Goal: Information Seeking & Learning: Learn about a topic

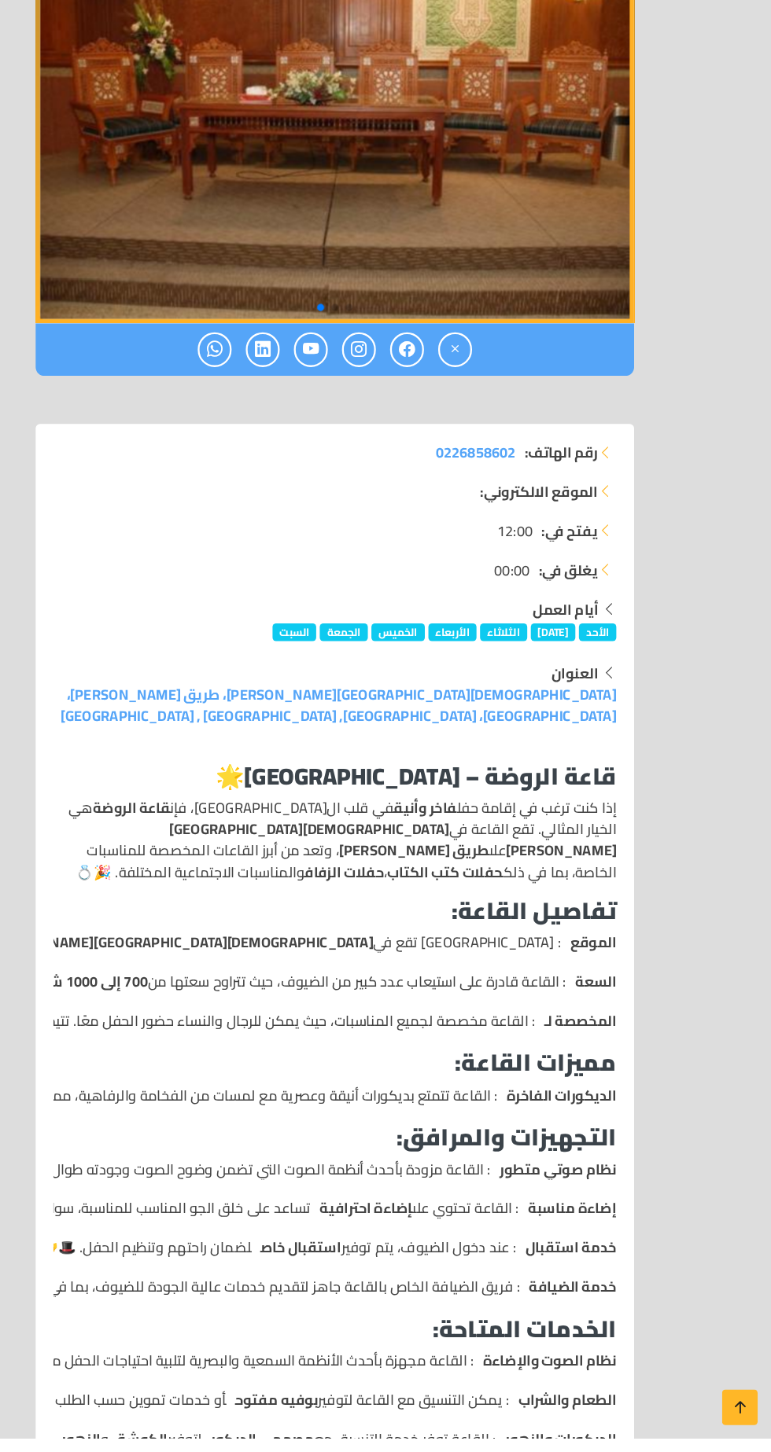
scroll to position [340, 0]
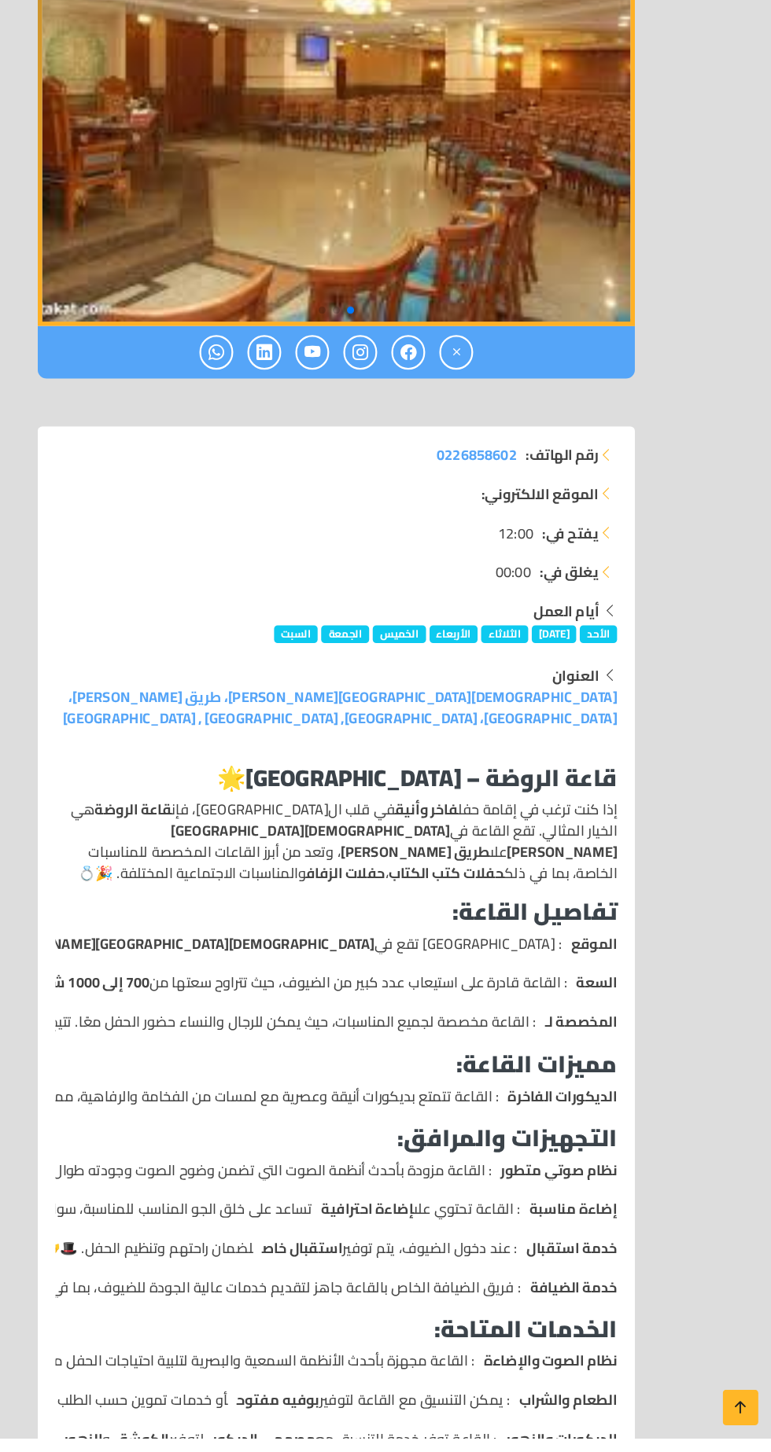
click at [518, 1205] on p "نظام صوتي متطور : القاعة مزودة بأحدث أنظمة الصوت التي تضمن وضوح الصوت وجودته طو…" at bounding box center [348, 1214] width 572 height 19
click at [449, 1004] on ul "الموقع : [GEOGRAPHIC_DATA] تقع في [GEOGRAPHIC_DATA][PERSON_NAME] على طريق [PERS…" at bounding box center [385, 1048] width 497 height 88
click at [467, 874] on div "قاعة الروضة – القاهرة 🌟 إذا كنت ترغب في إقامة حفل فاخر وأنيق في قلب ال[GEOGRAPH…" at bounding box center [385, 1284] width 516 height 885
click at [372, 1004] on ul "الموقع : [GEOGRAPHIC_DATA] تقع في [GEOGRAPHIC_DATA][PERSON_NAME] على طريق [PERS…" at bounding box center [385, 1048] width 497 height 88
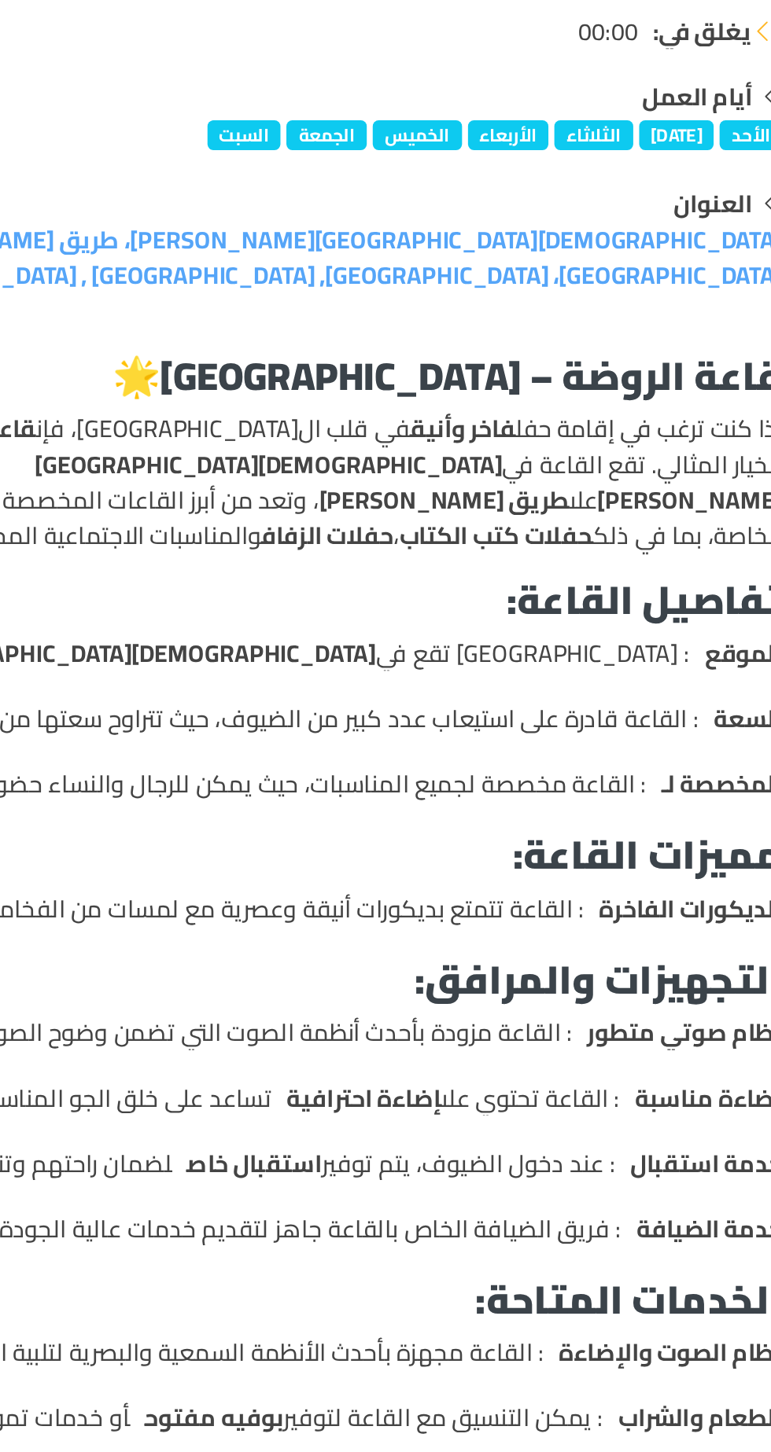
scroll to position [493, 0]
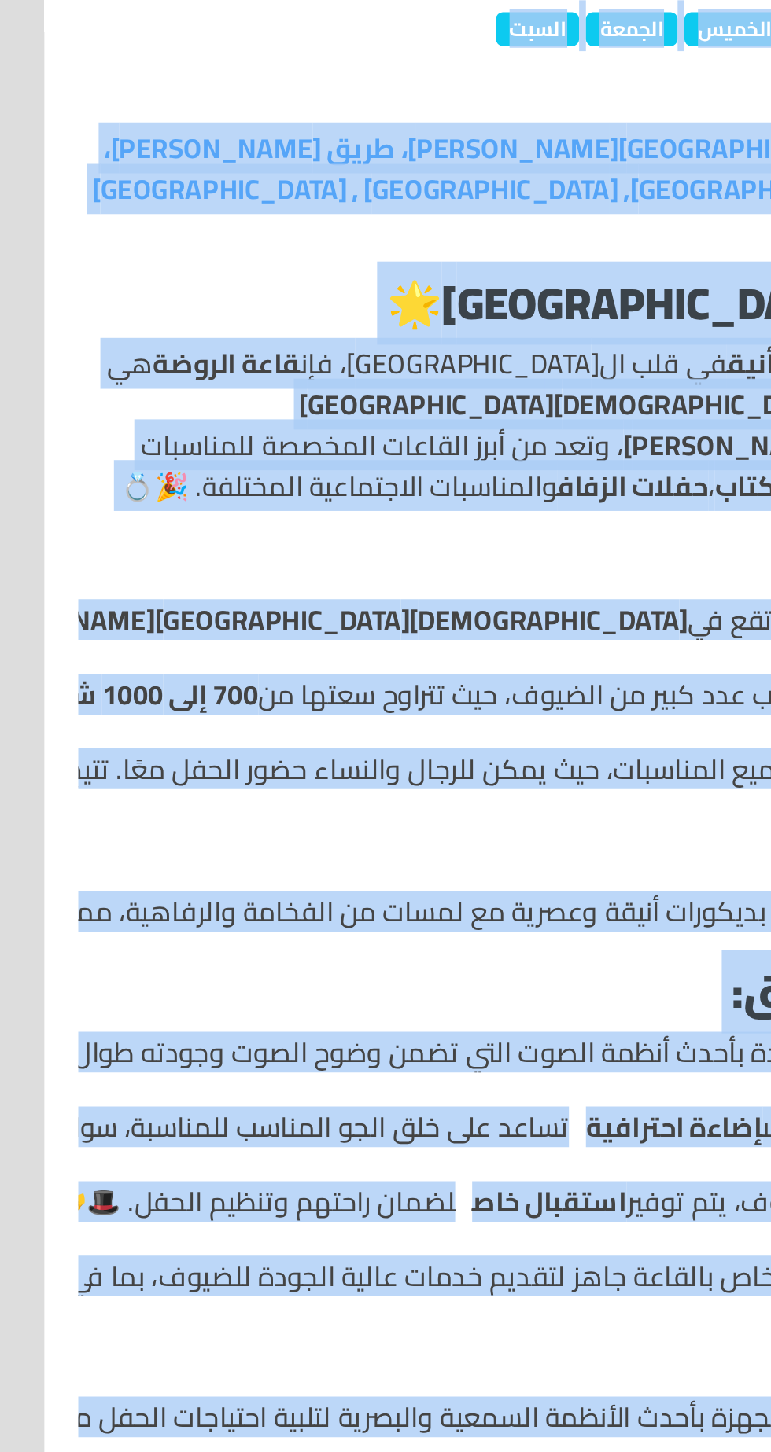
copy body "loremi dolorsit ametco adipi e seddoe tempo incidid utlab etdol magn aliqua eni…"
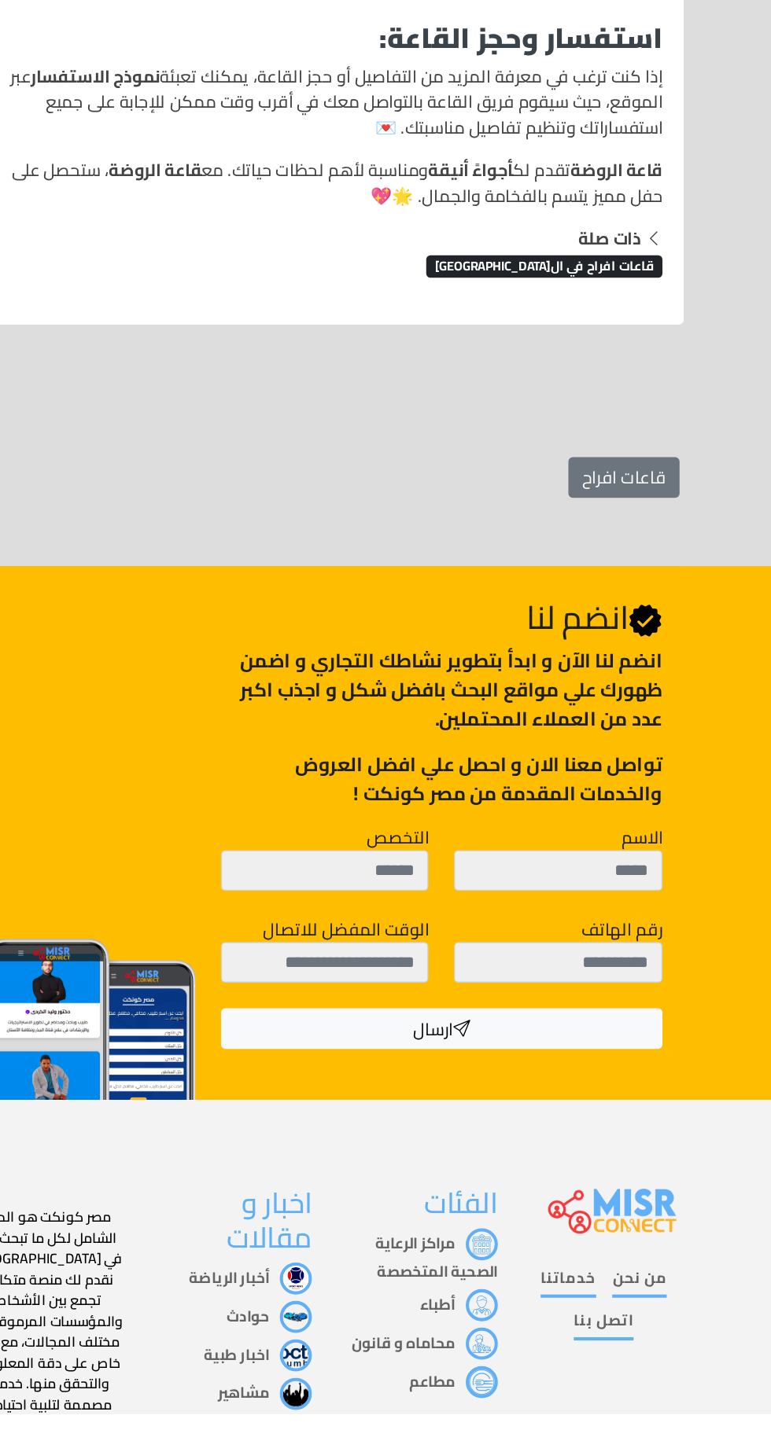
scroll to position [1510, 0]
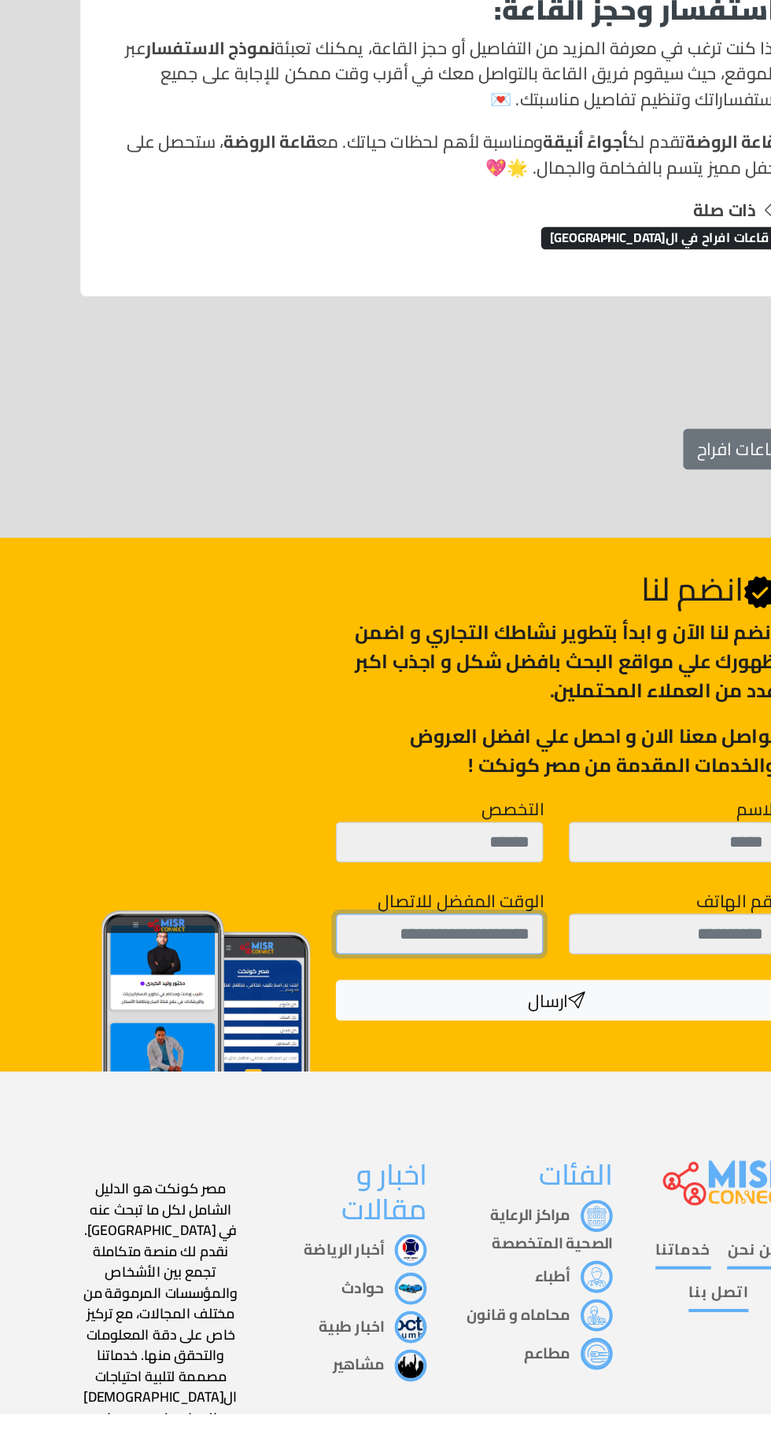
click at [406, 1084] on input "الوقت المفضل للاتصال" at bounding box center [385, 1099] width 153 height 30
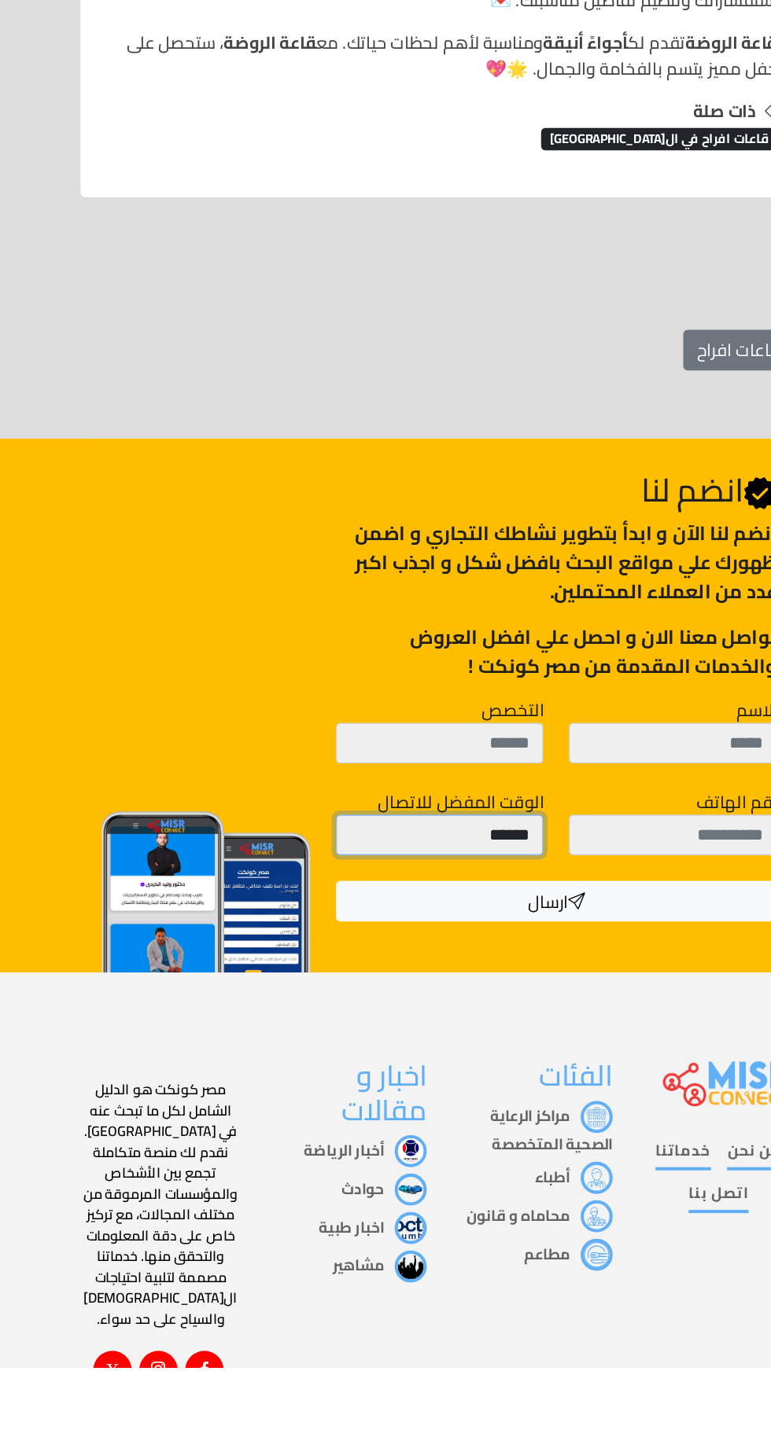
scroll to position [1550, 0]
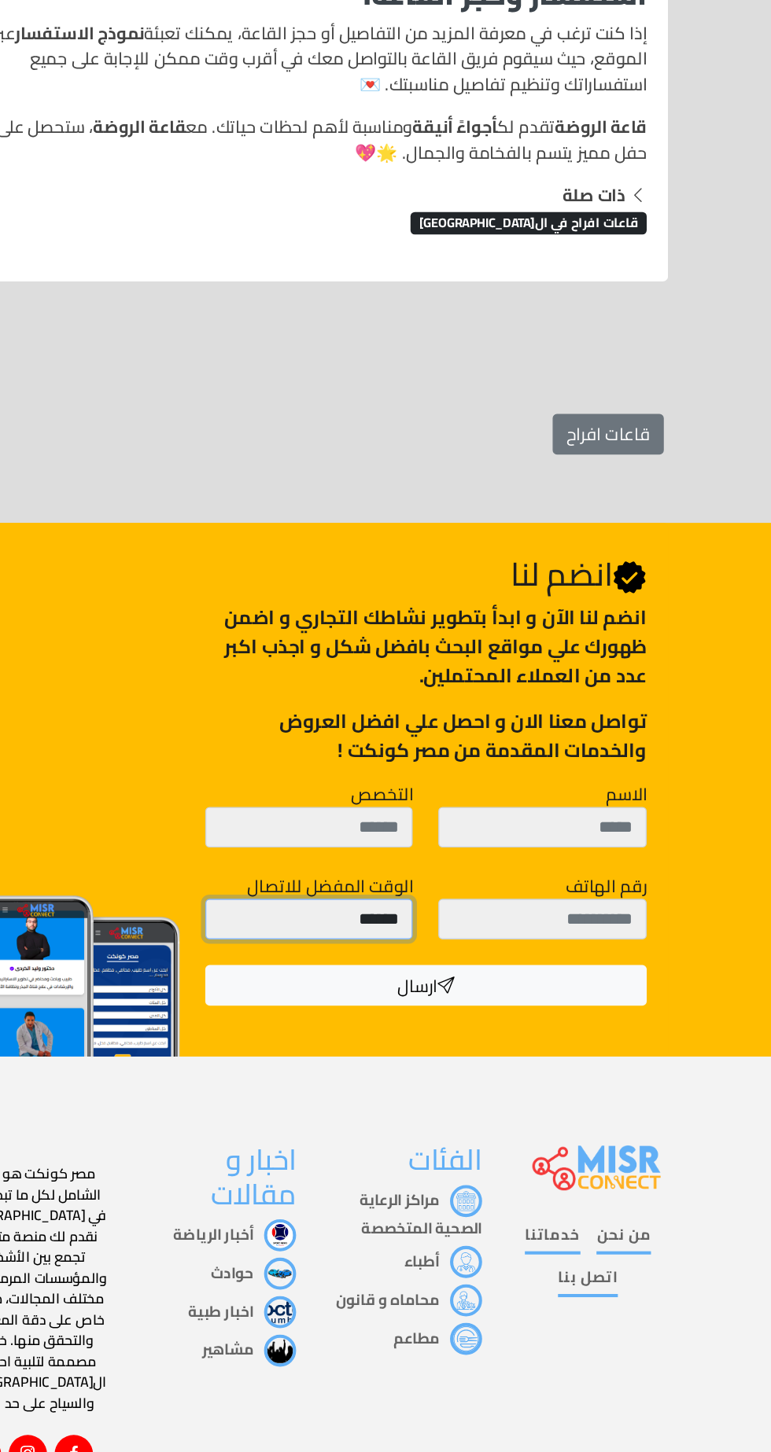
type input "******"
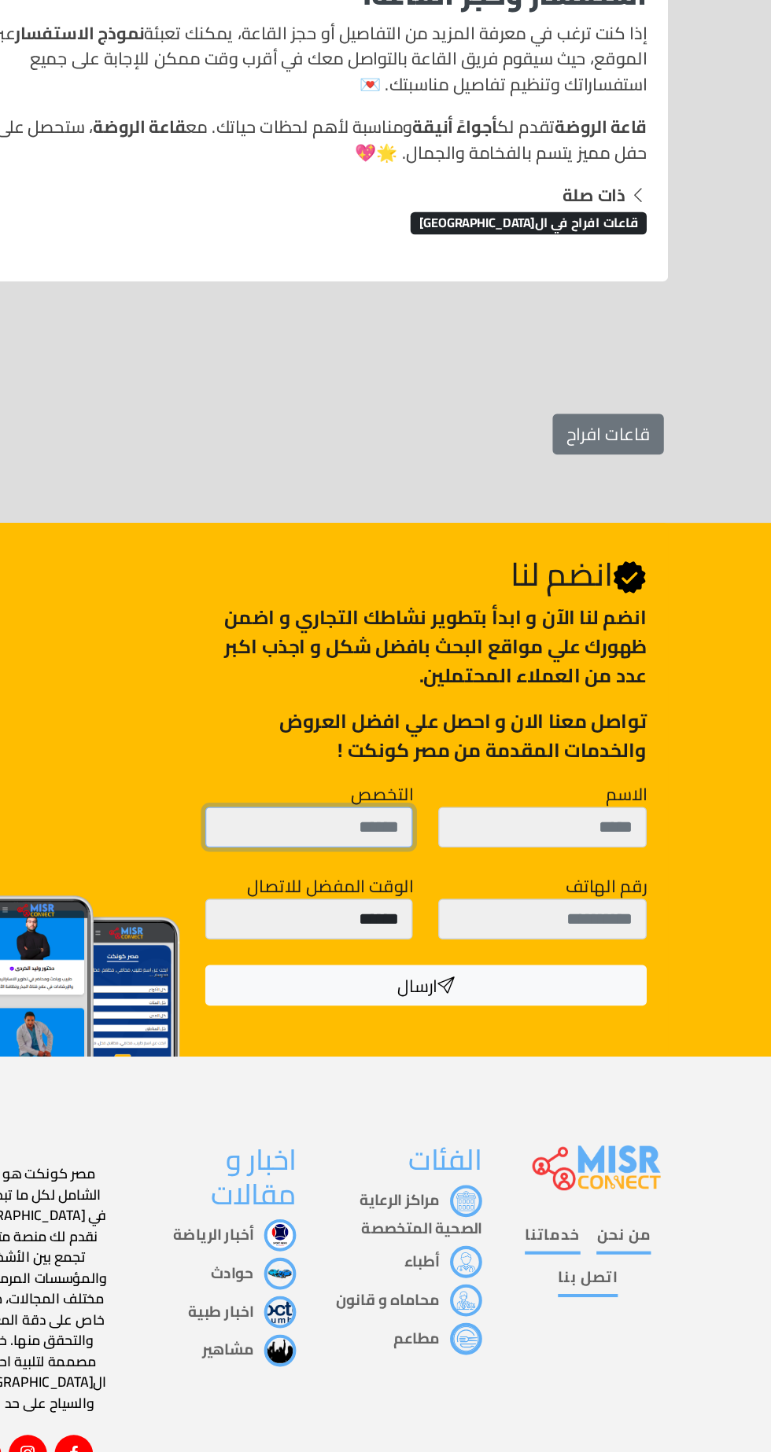
click at [435, 977] on input "التخصص" at bounding box center [385, 992] width 153 height 30
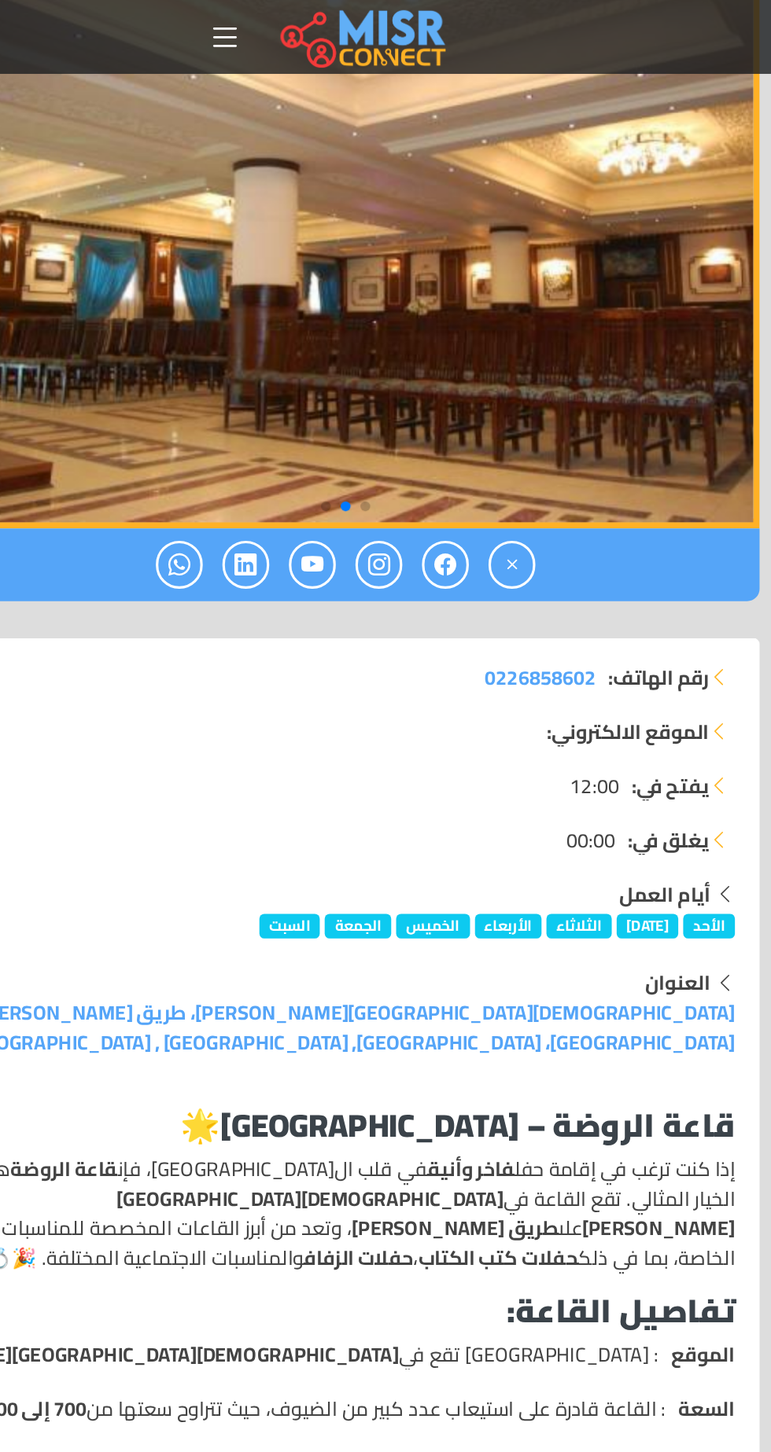
scroll to position [0, 0]
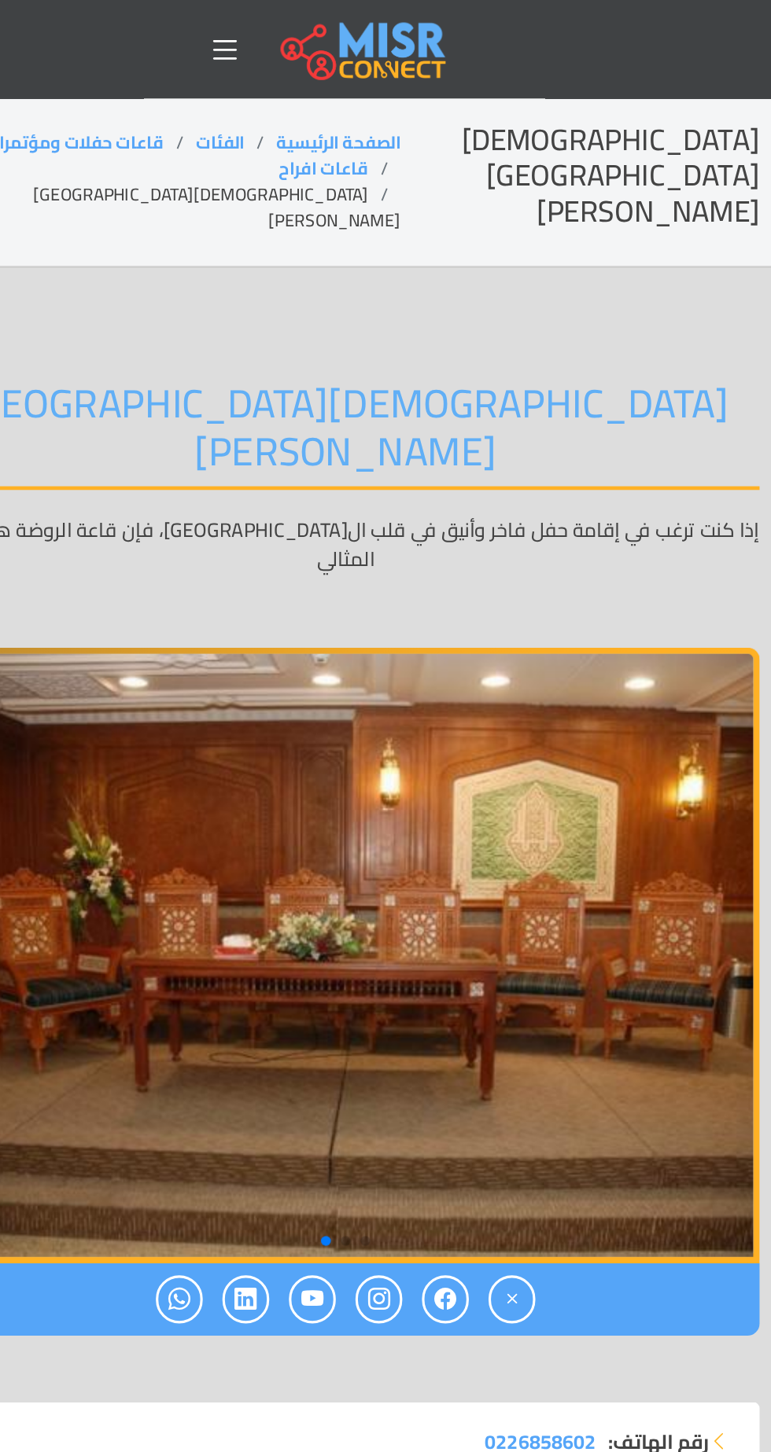
click at [343, 97] on link "قاعات افراح" at bounding box center [371, 107] width 57 height 20
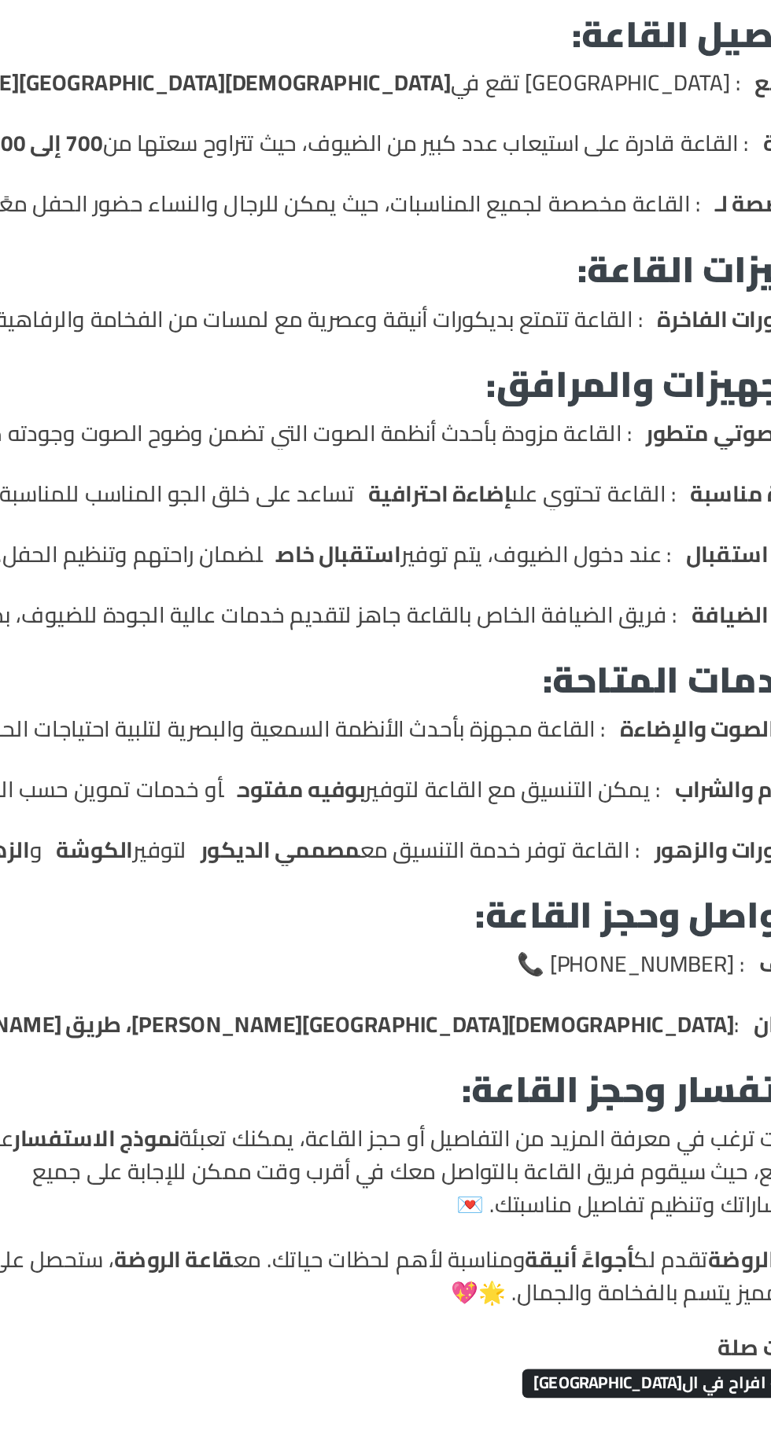
scroll to position [724, 0]
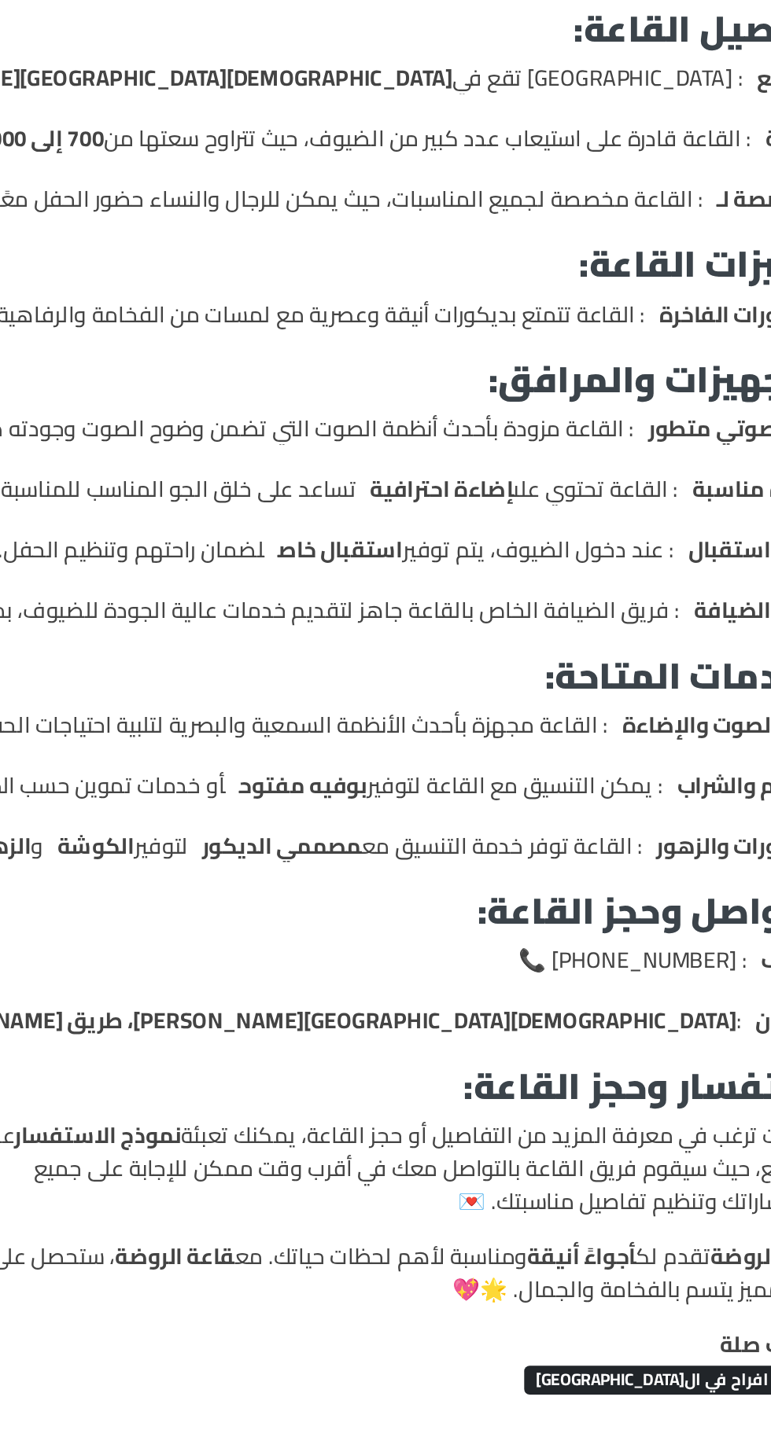
click at [233, 1127] on div "قاعة الروضة – القاهرة 🌟 إذا كنت ترغب في إقامة حفل فاخر وأنيق في قلب ال[GEOGRAPH…" at bounding box center [385, 900] width 516 height 885
click at [237, 1221] on strong "نموذج الاستفسار" at bounding box center [216, 1233] width 95 height 24
click at [471, 1223] on p "إذا كنت ترغب في معرفة المزيد من التفاصيل أو حجز القاعة، يمكنك تعبئة نموذج الاست…" at bounding box center [385, 1251] width 497 height 57
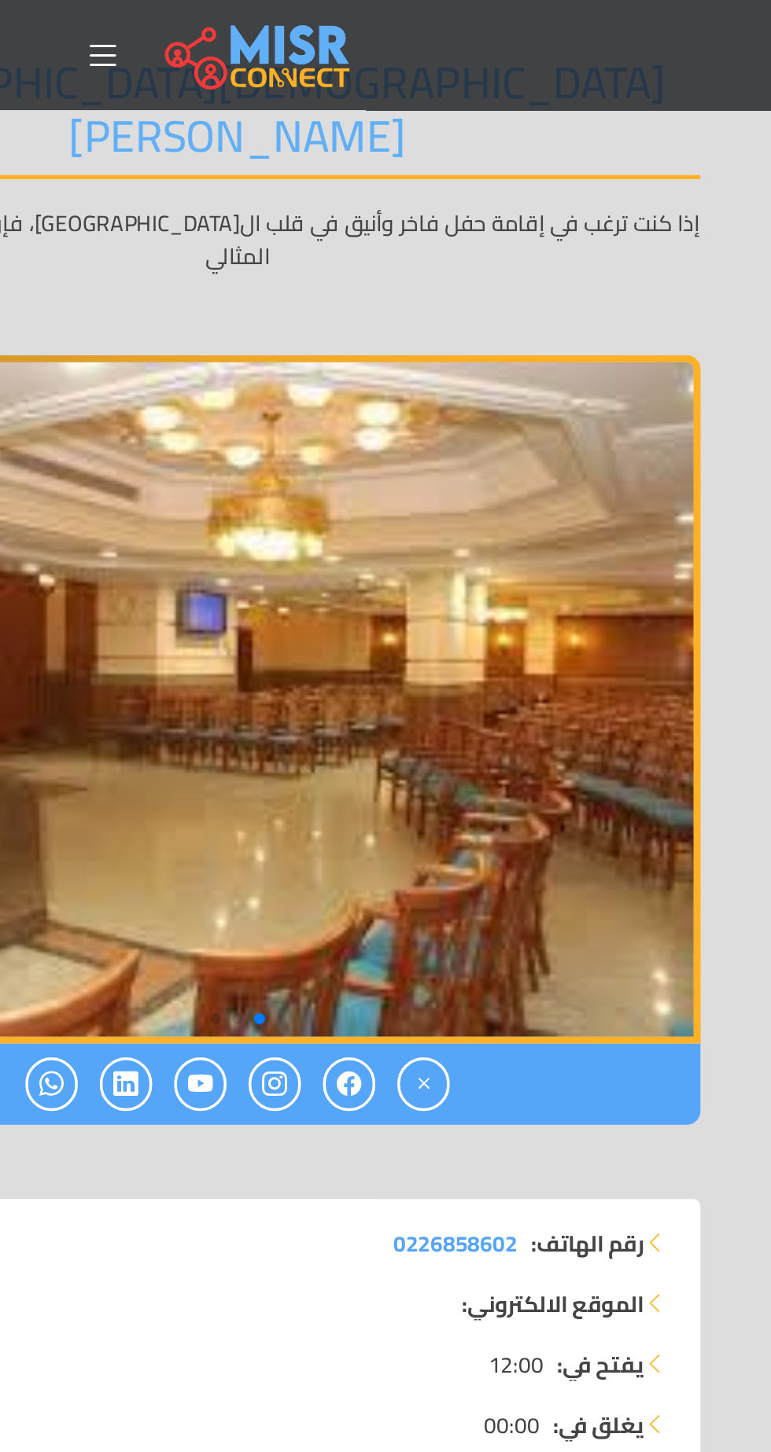
scroll to position [0, 0]
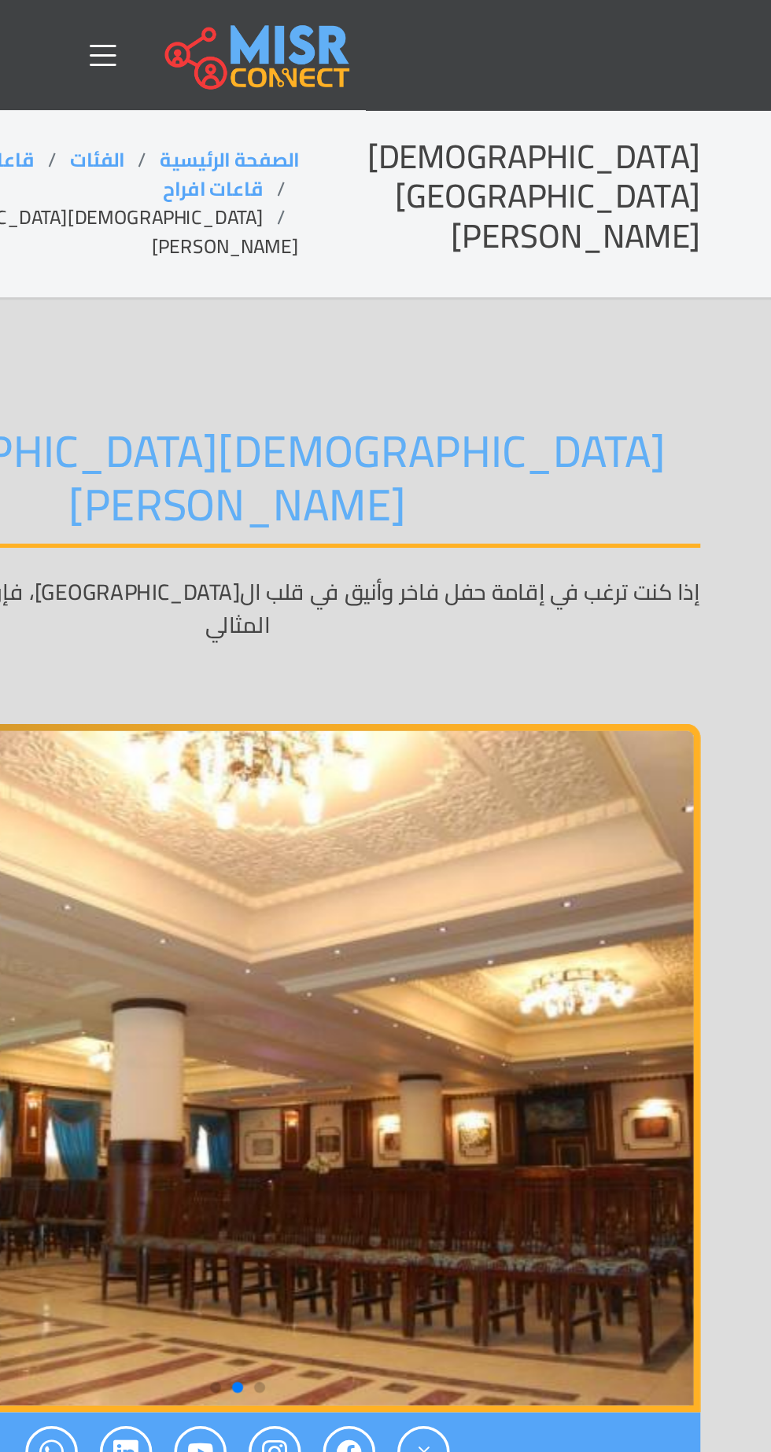
click at [616, 103] on h2 "[DEMOGRAPHIC_DATA][GEOGRAPHIC_DATA][PERSON_NAME]" at bounding box center [535, 113] width 229 height 68
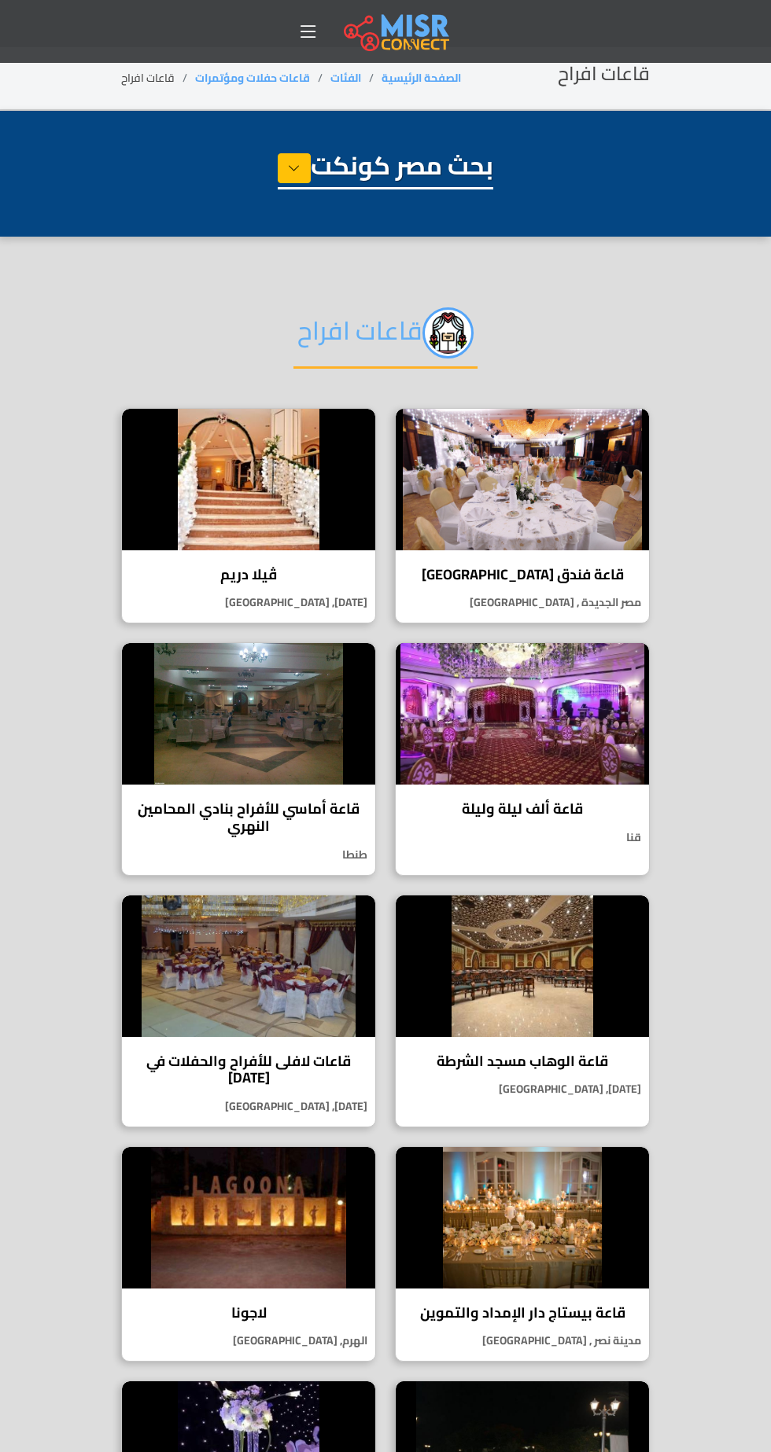
select select "**********"
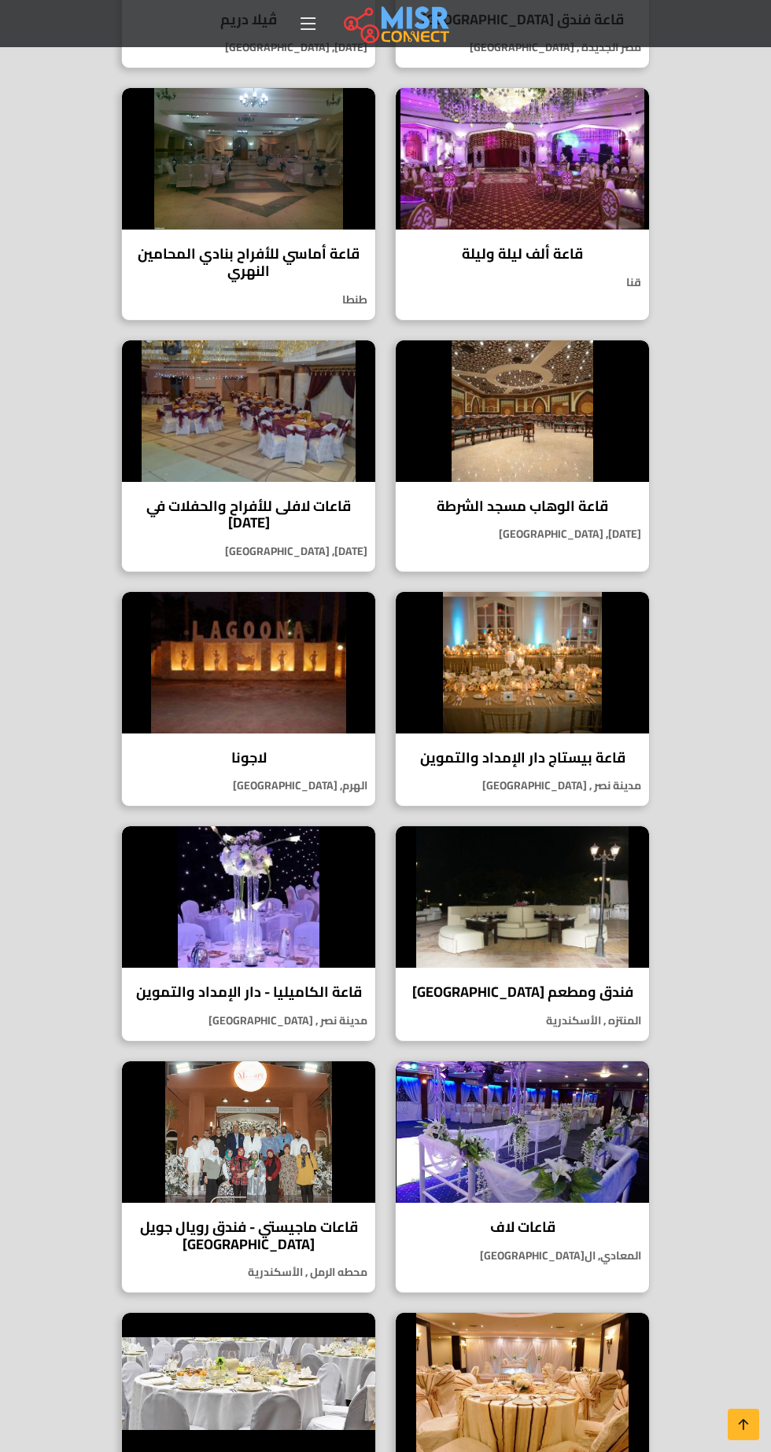
scroll to position [570, 0]
